Goal: Find specific page/section: Find specific page/section

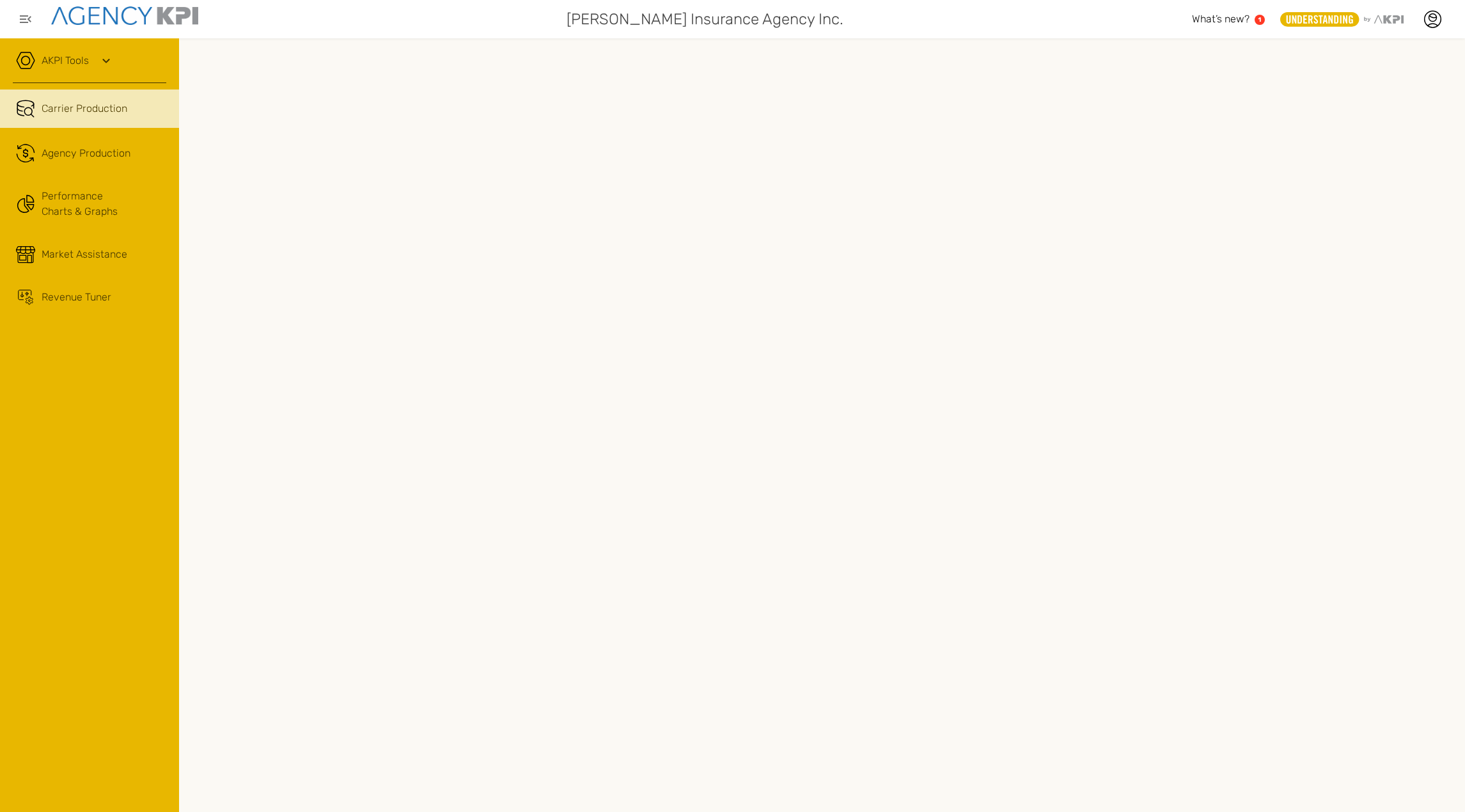
click at [101, 57] on icon at bounding box center [106, 60] width 16 height 16
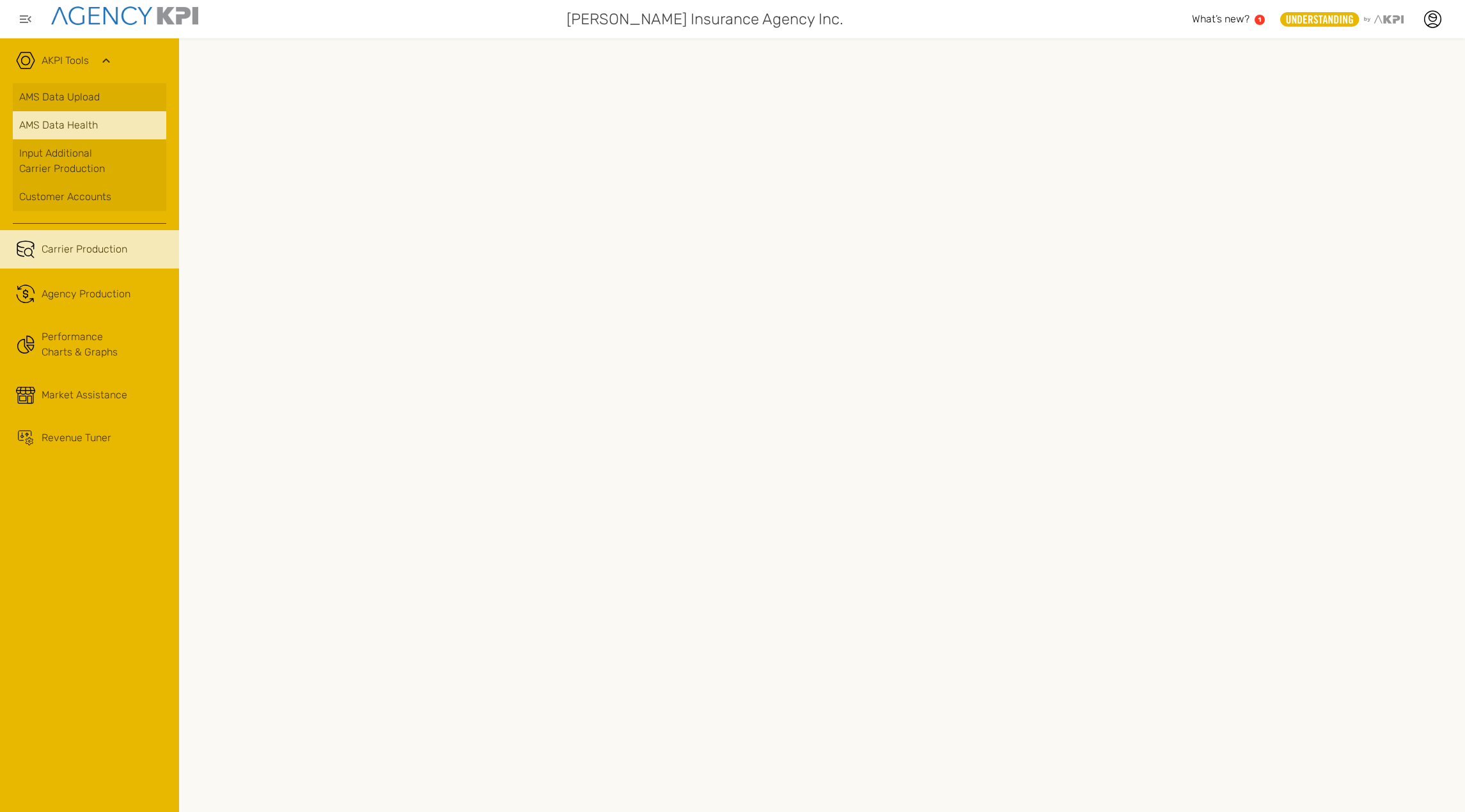
click at [65, 118] on span "AMS Data Health" at bounding box center [58, 125] width 79 height 16
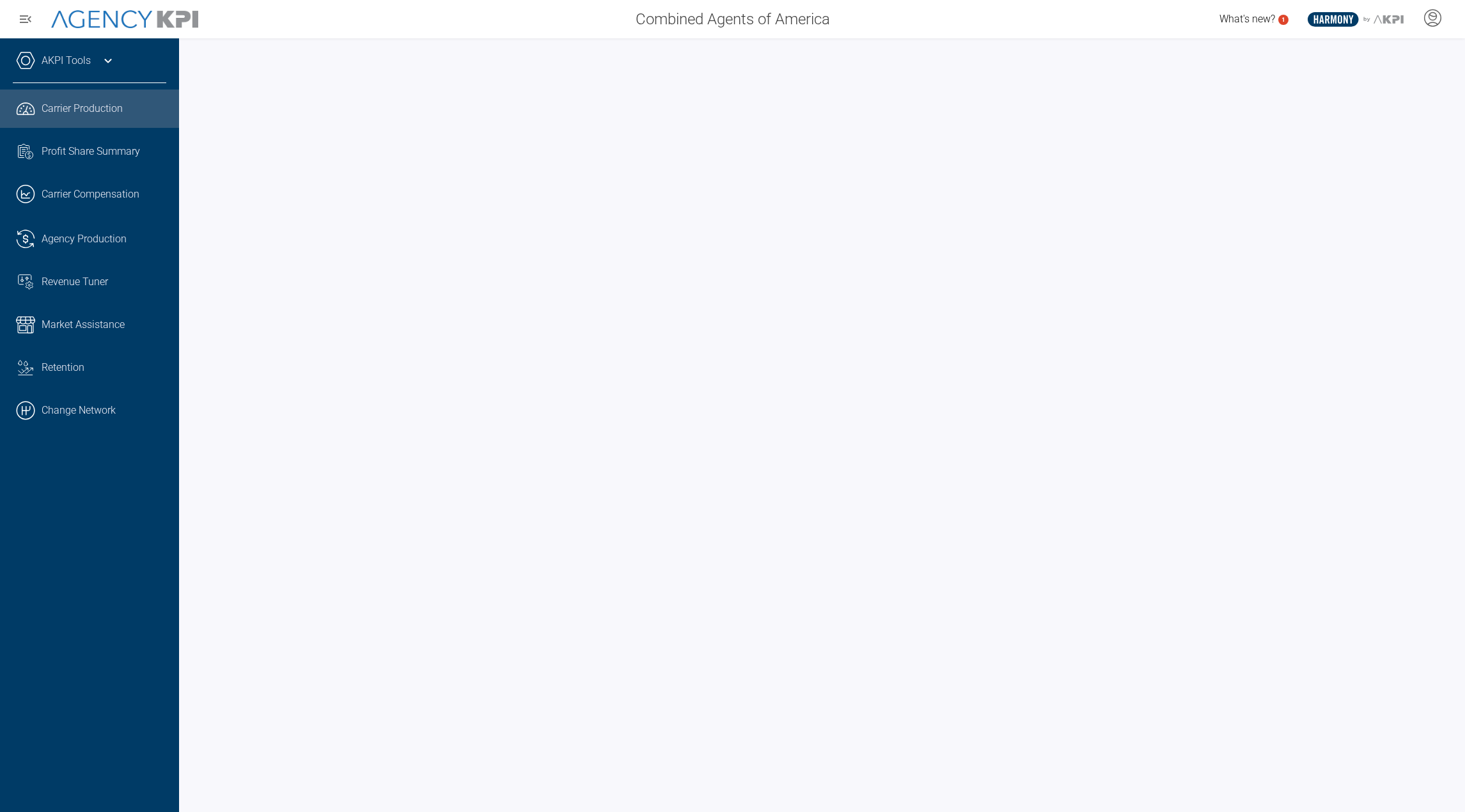
click at [117, 69] on div "AKPI Tools" at bounding box center [90, 67] width 154 height 32
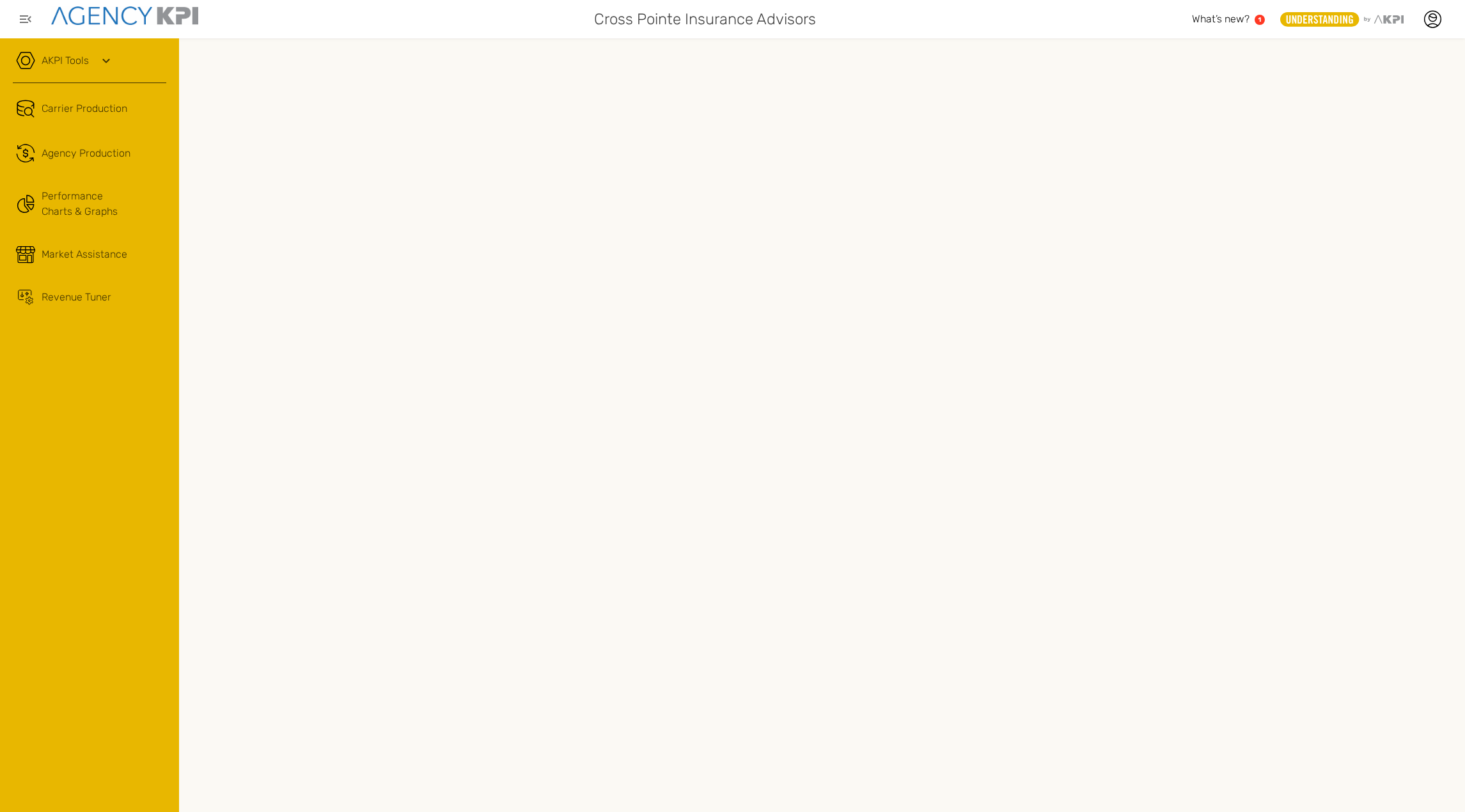
click at [90, 65] on div "AKPI Tools" at bounding box center [90, 67] width 154 height 32
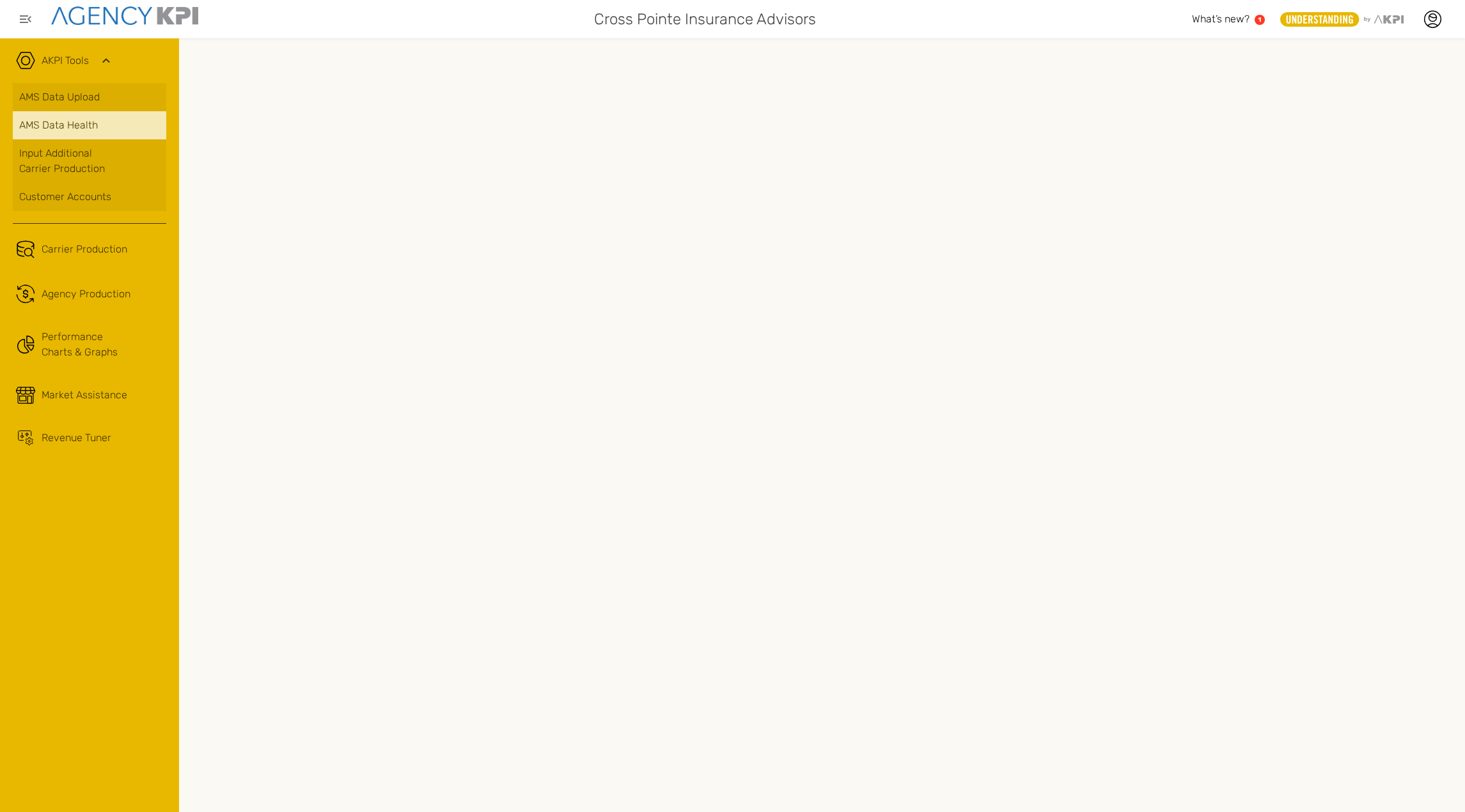
click at [64, 119] on span "AMS Data Health" at bounding box center [58, 125] width 79 height 16
click at [80, 299] on span "Agency Production" at bounding box center [86, 294] width 89 height 16
